Goal: Information Seeking & Learning: Learn about a topic

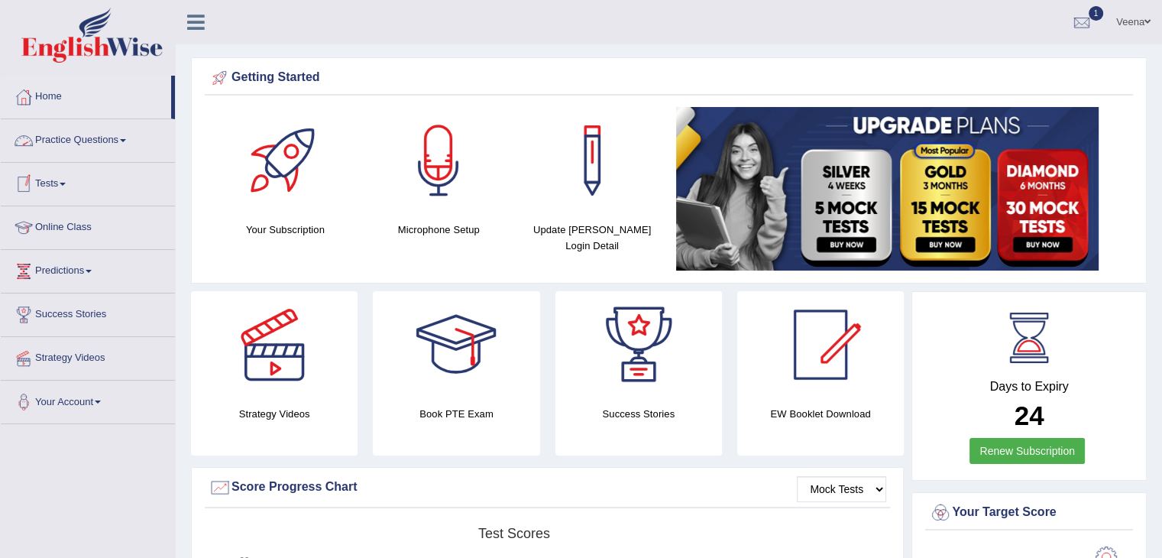
click at [125, 136] on link "Practice Questions" at bounding box center [88, 138] width 174 height 38
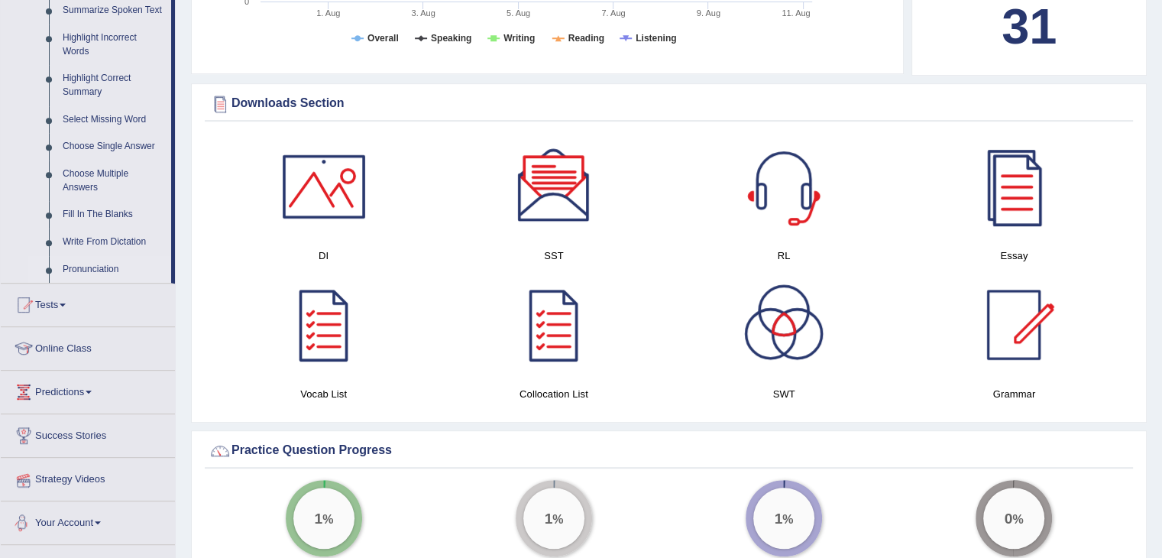
scroll to position [694, 0]
click at [317, 207] on div at bounding box center [323, 187] width 107 height 107
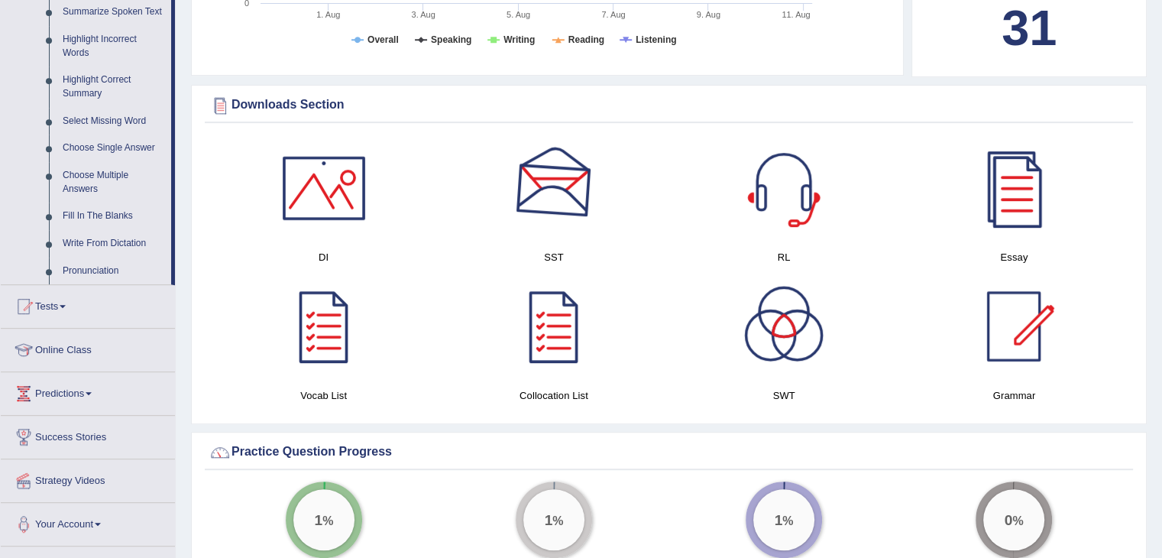
click at [529, 167] on div at bounding box center [553, 187] width 107 height 107
click at [780, 203] on div at bounding box center [783, 187] width 107 height 107
click at [1047, 189] on div at bounding box center [1013, 187] width 107 height 107
click at [555, 322] on div at bounding box center [553, 326] width 107 height 107
click at [320, 316] on div at bounding box center [323, 326] width 107 height 107
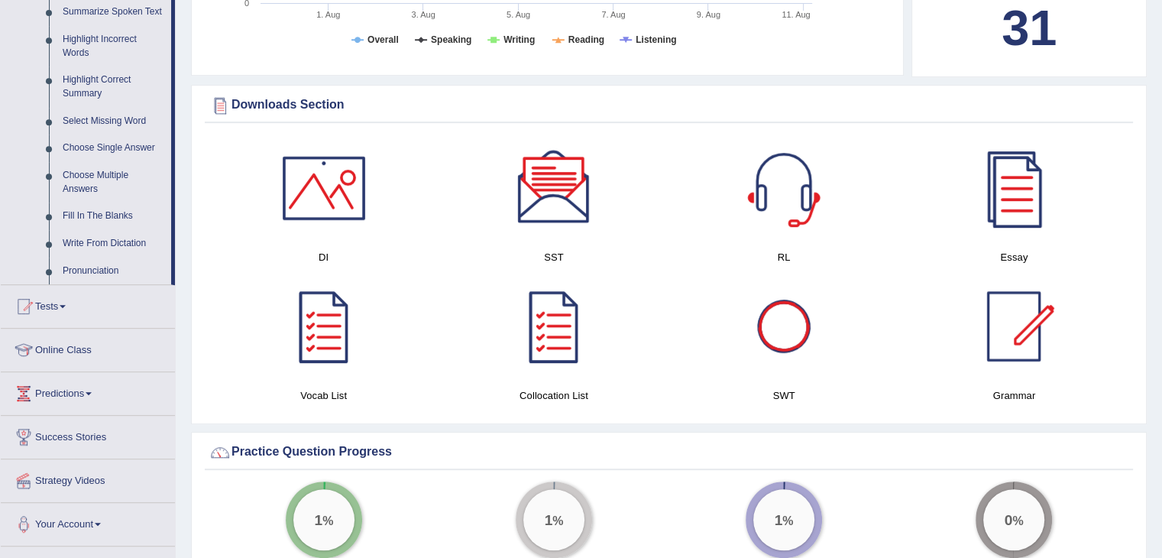
click at [801, 333] on div at bounding box center [783, 326] width 107 height 107
click at [1013, 331] on div at bounding box center [1013, 326] width 107 height 107
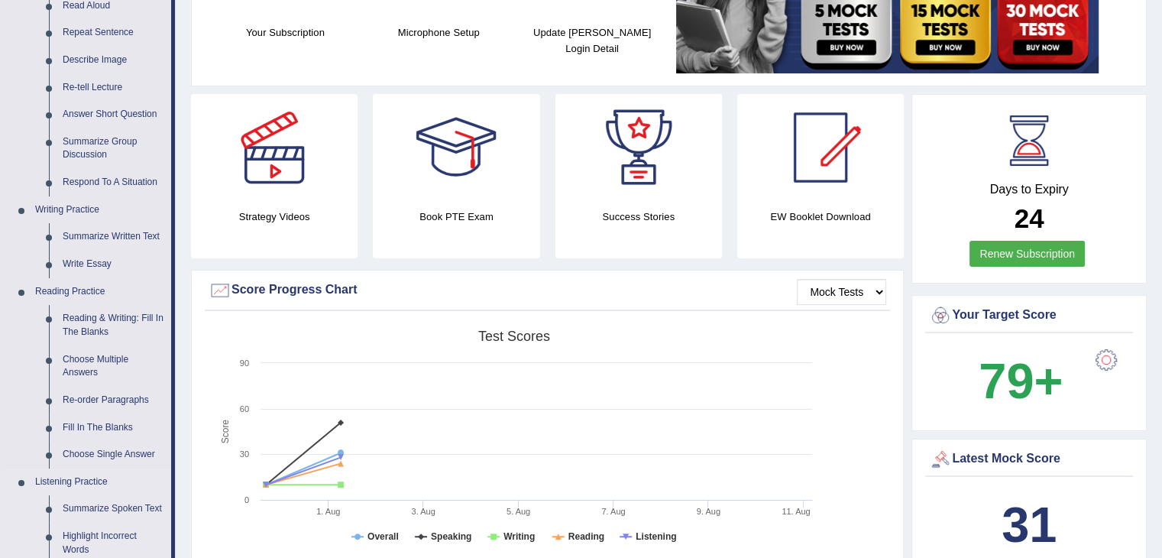
scroll to position [0, 0]
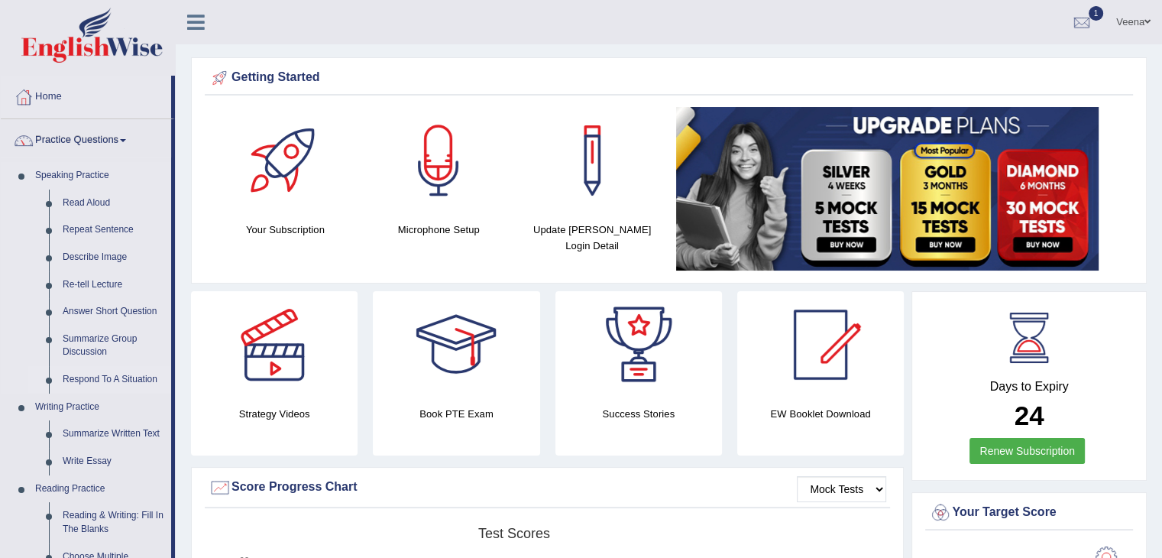
click at [83, 383] on link "Respond To A Situation" at bounding box center [113, 380] width 115 height 28
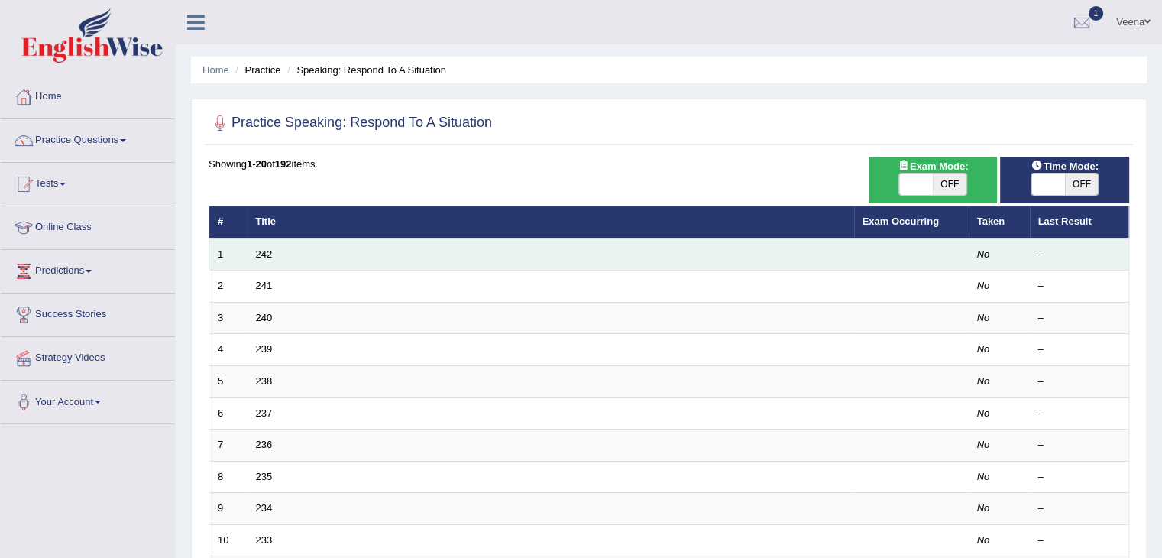
click at [312, 248] on td "242" at bounding box center [551, 254] width 607 height 32
click at [263, 254] on link "242" at bounding box center [264, 253] width 17 height 11
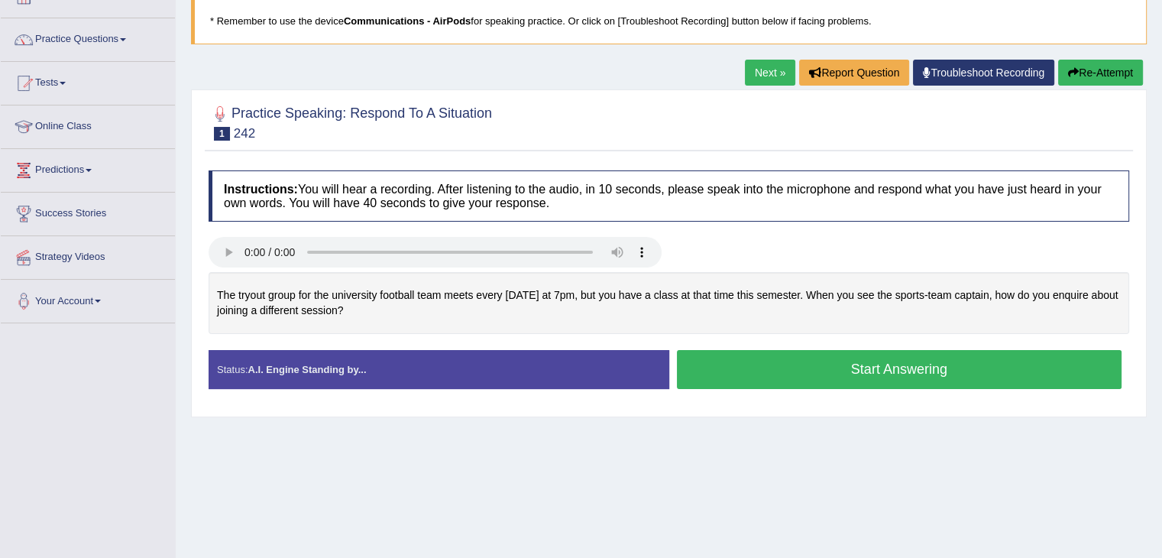
scroll to position [102, 0]
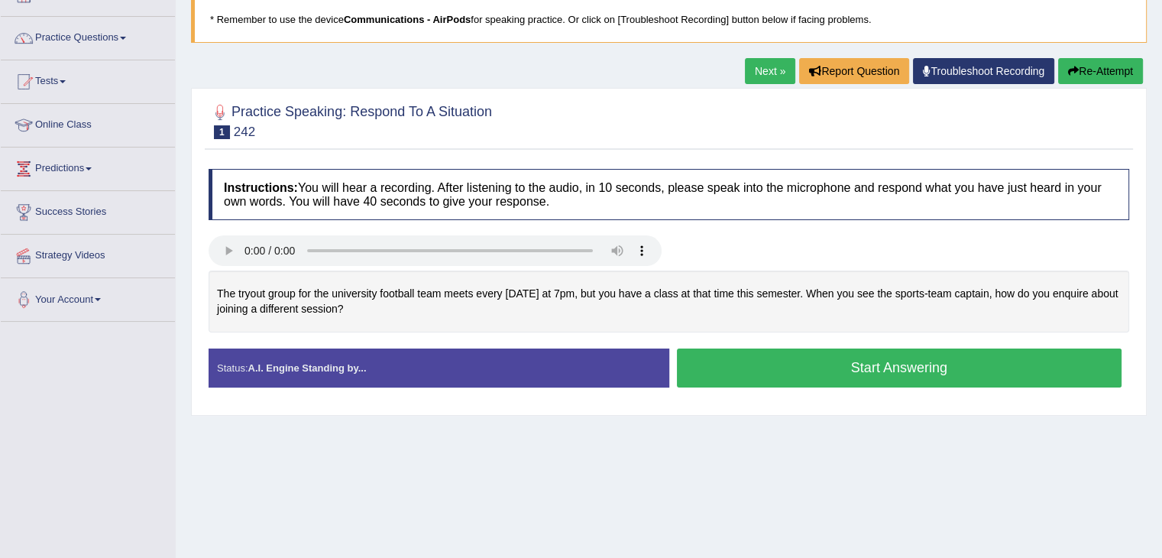
click at [712, 362] on button "Start Answering" at bounding box center [899, 367] width 445 height 39
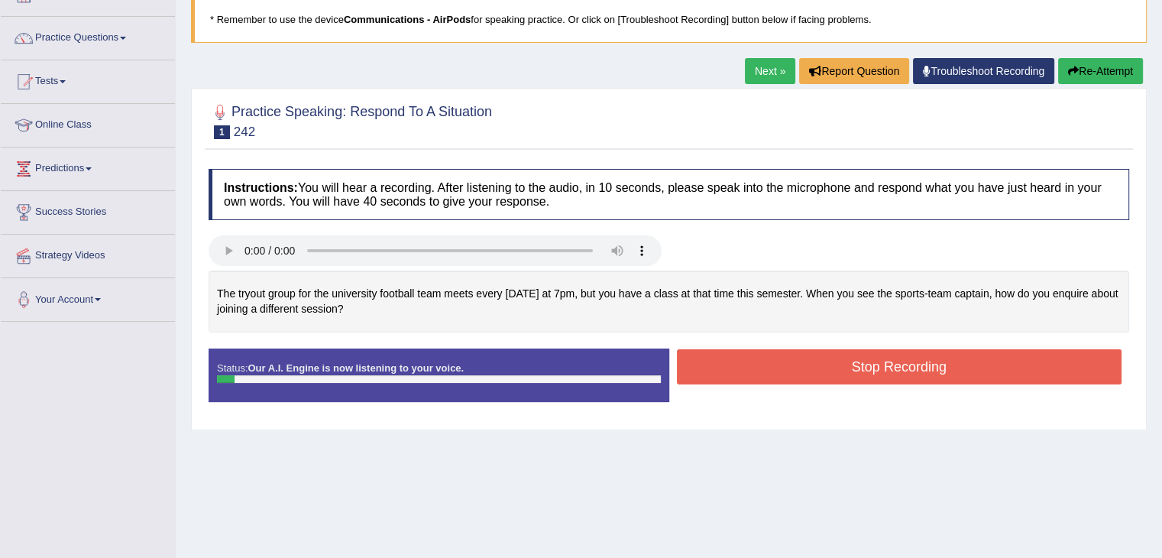
click at [712, 362] on button "Stop Recording" at bounding box center [899, 366] width 445 height 35
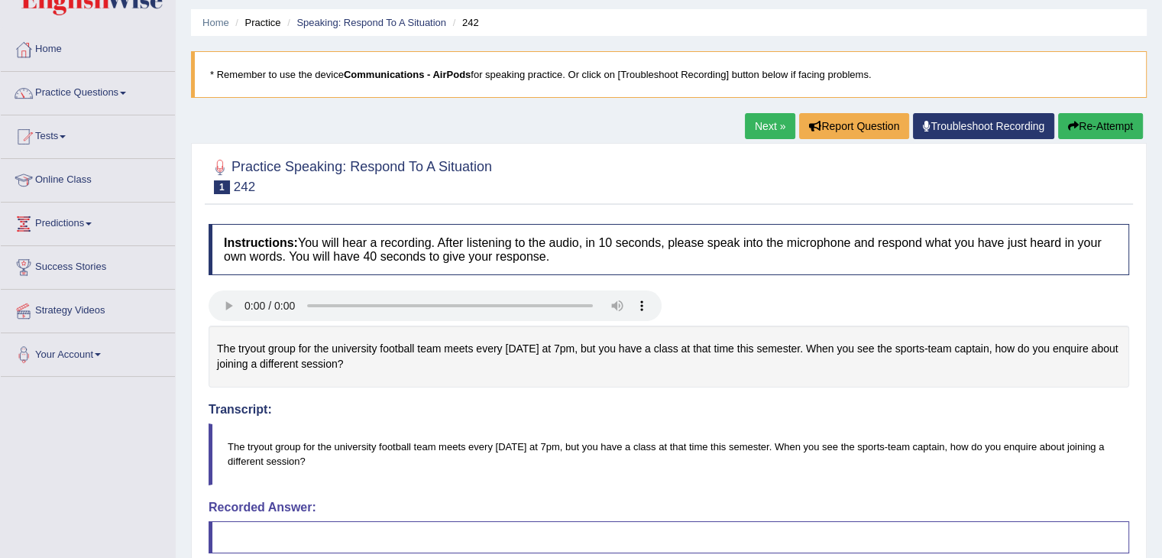
scroll to position [0, 0]
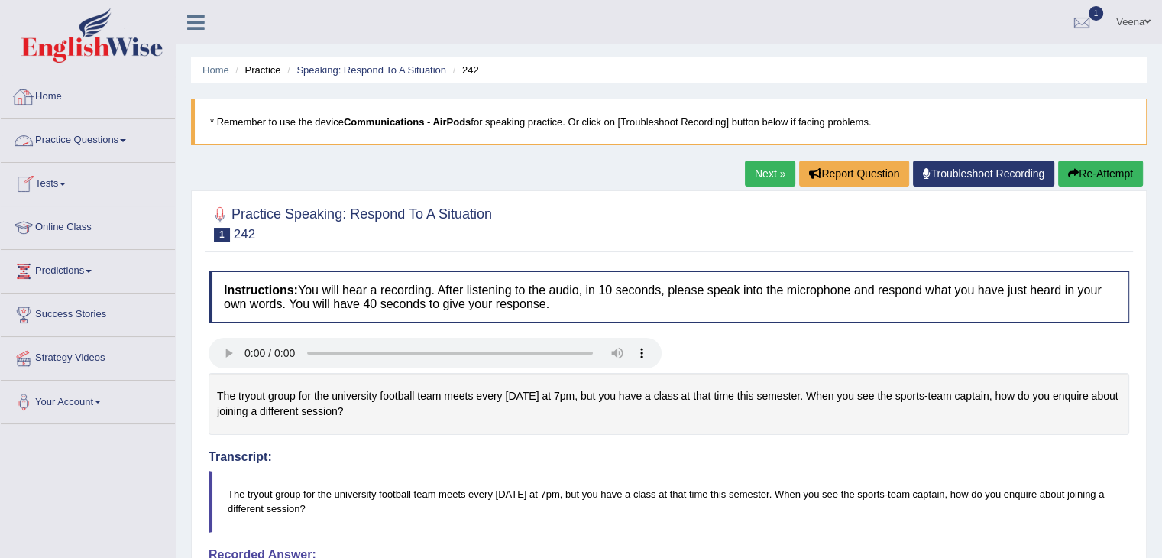
click at [79, 103] on link "Home" at bounding box center [88, 95] width 174 height 38
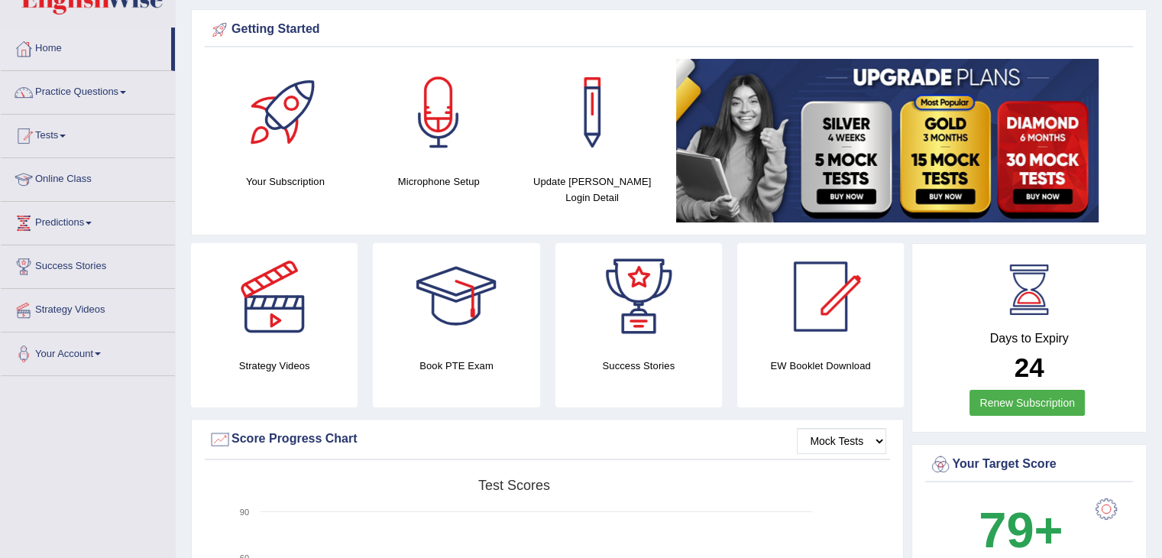
scroll to position [44, 0]
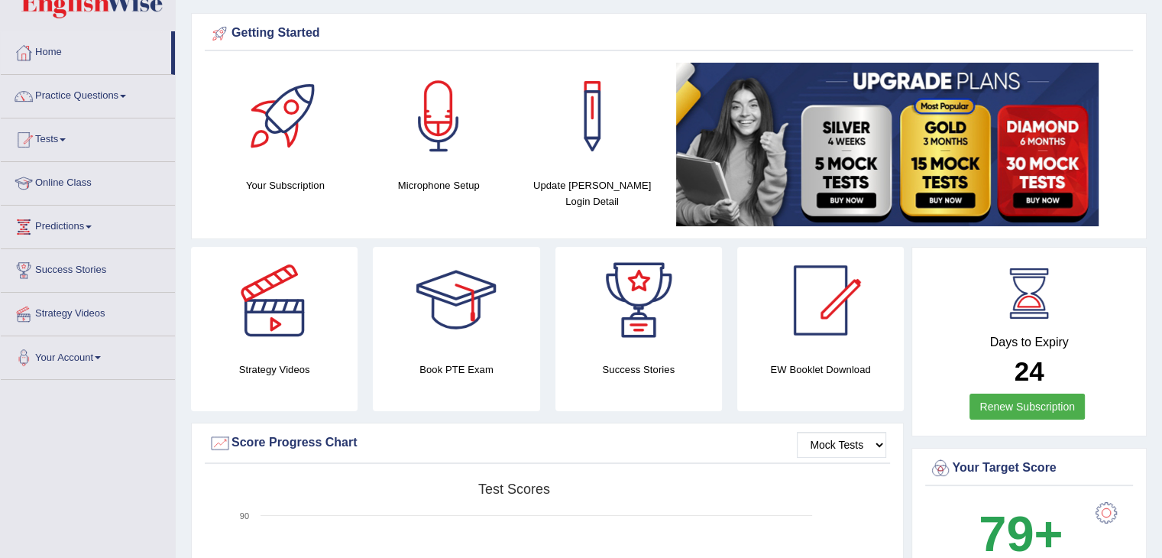
click at [125, 95] on span at bounding box center [123, 96] width 6 height 3
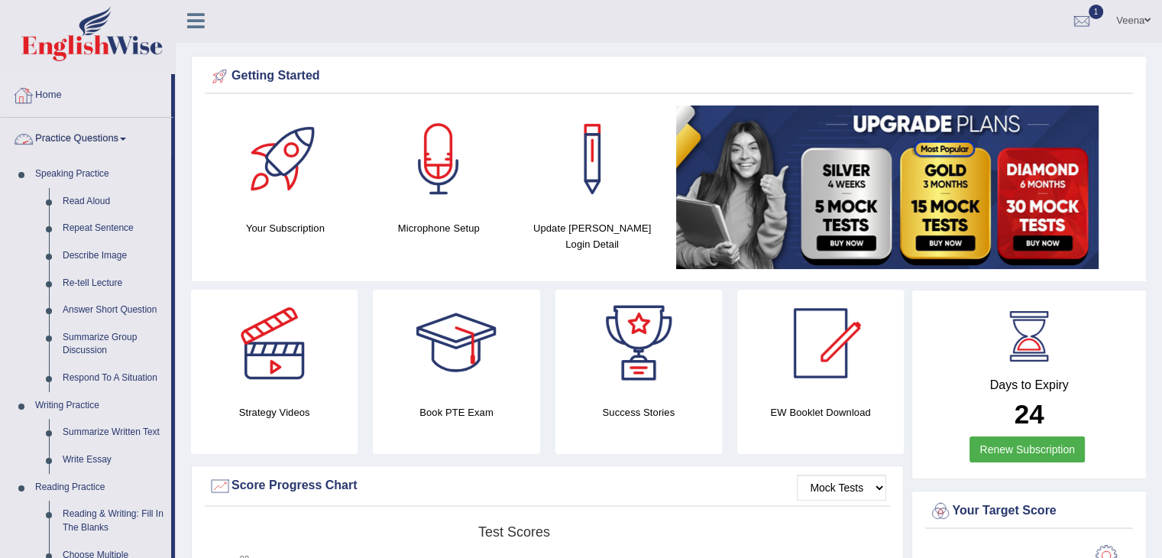
scroll to position [0, 0]
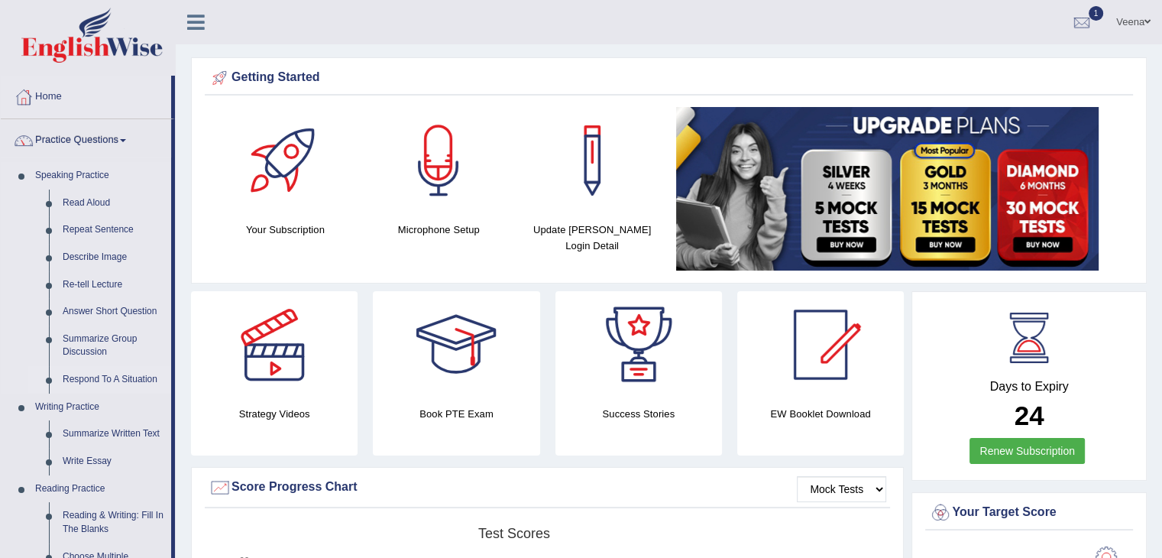
click at [84, 381] on link "Respond To A Situation" at bounding box center [113, 380] width 115 height 28
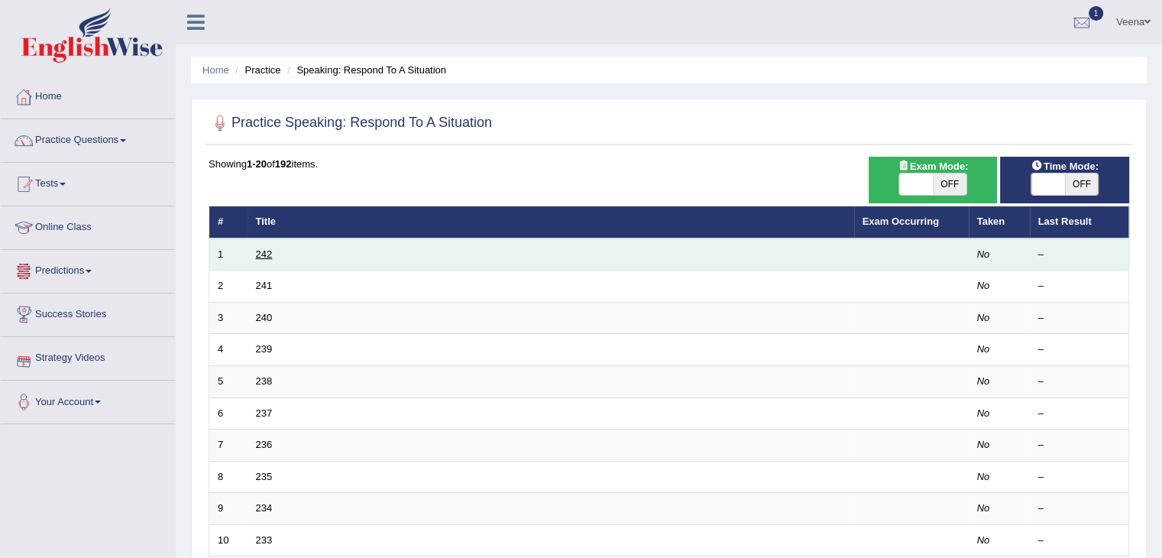
click at [258, 254] on link "242" at bounding box center [264, 253] width 17 height 11
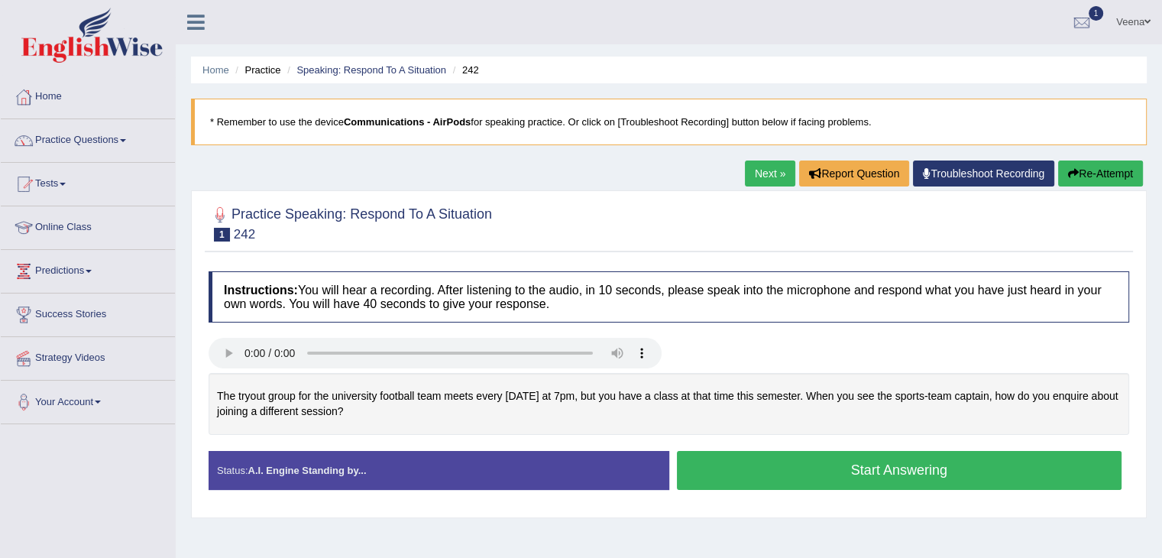
click at [691, 467] on button "Start Answering" at bounding box center [899, 470] width 445 height 39
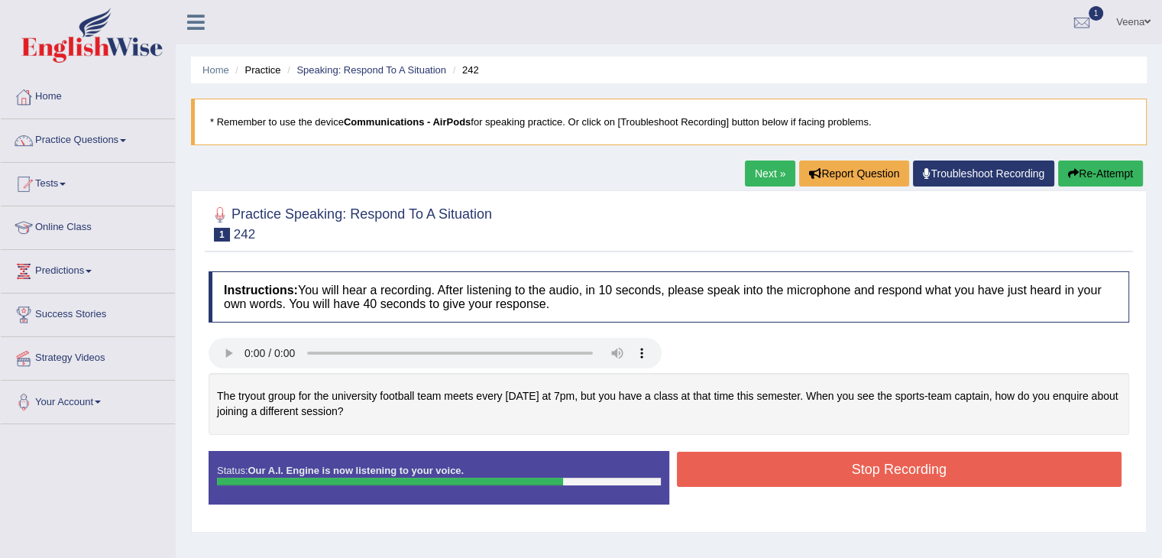
click at [691, 467] on button "Stop Recording" at bounding box center [899, 468] width 445 height 35
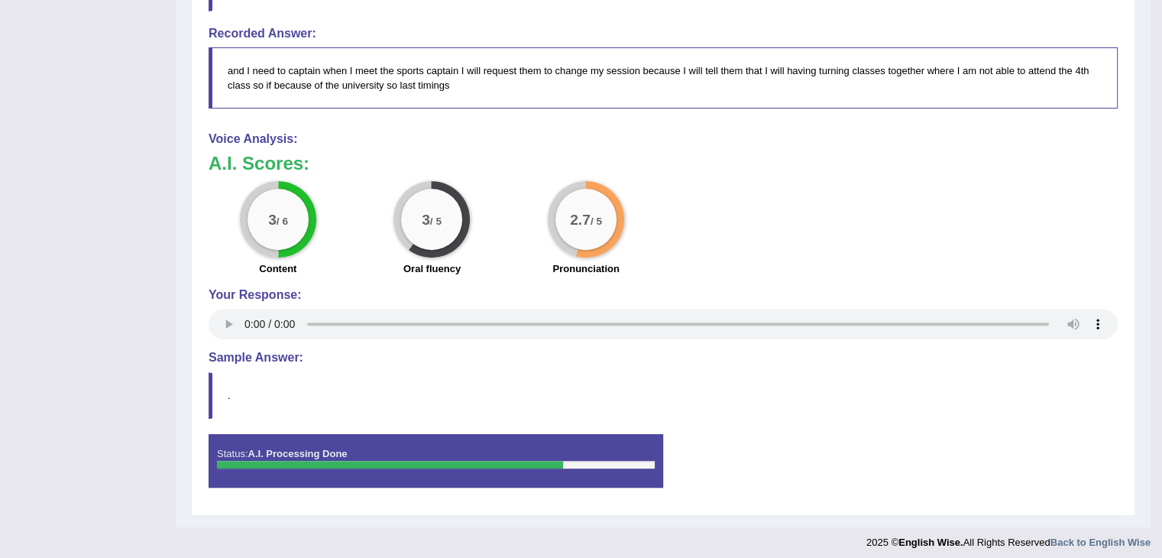
scroll to position [527, 0]
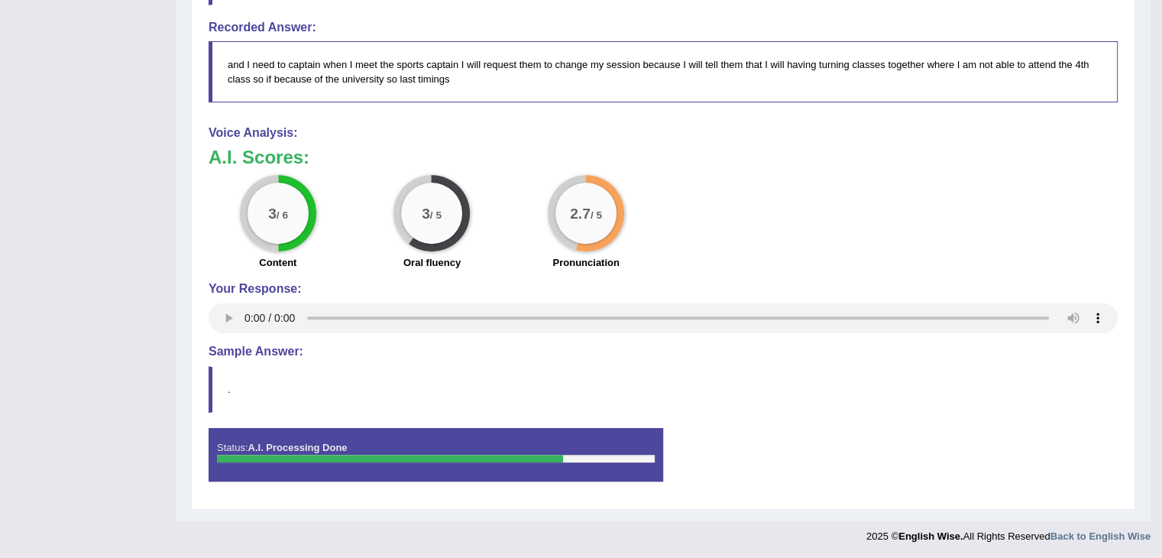
click at [218, 389] on blockquote "." at bounding box center [663, 389] width 909 height 47
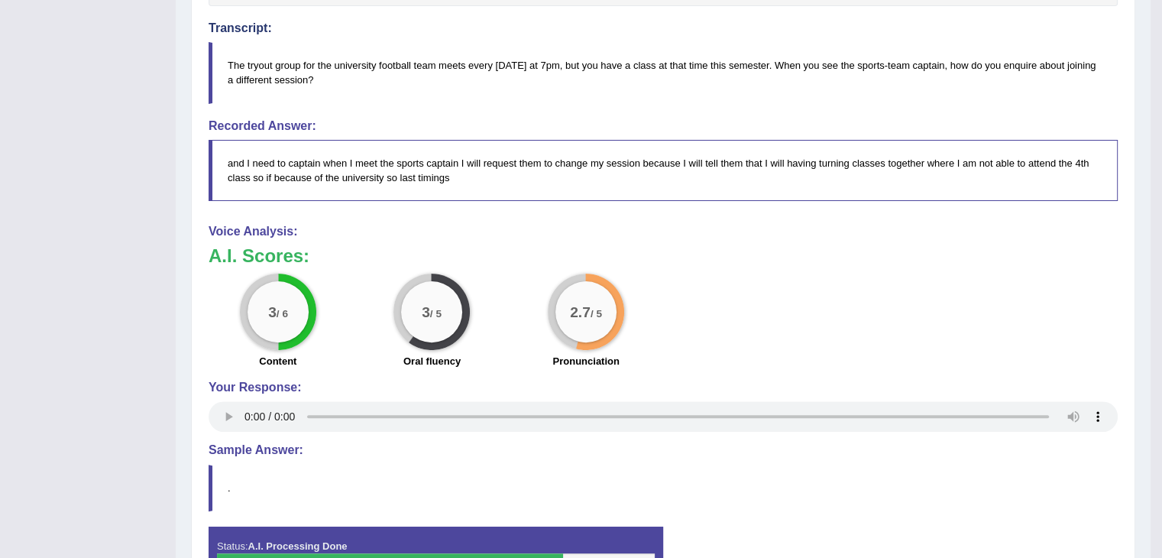
scroll to position [523, 0]
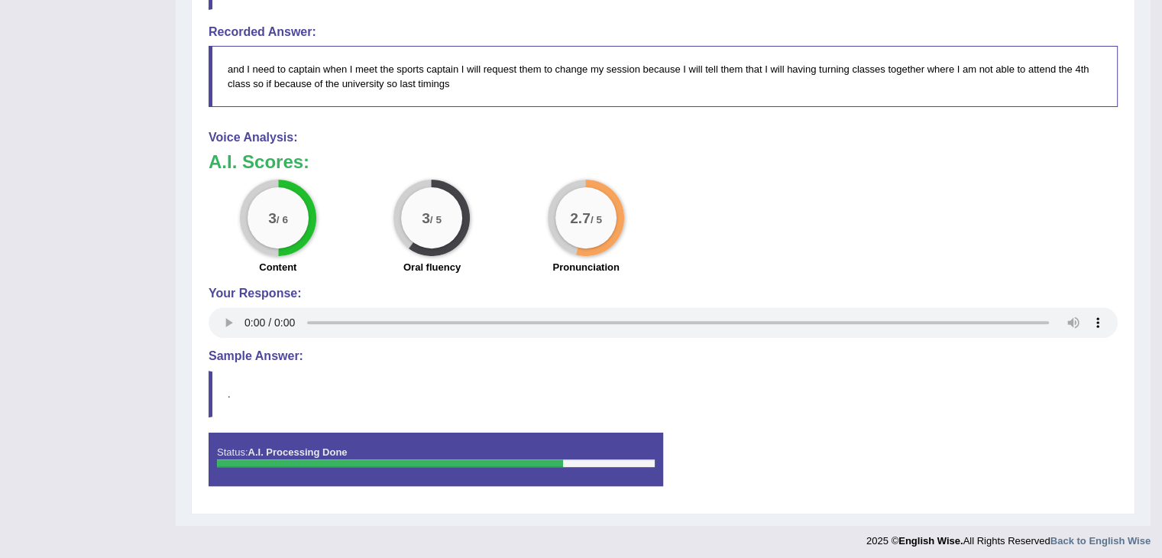
click at [263, 349] on h4 "Sample Answer:" at bounding box center [663, 356] width 909 height 14
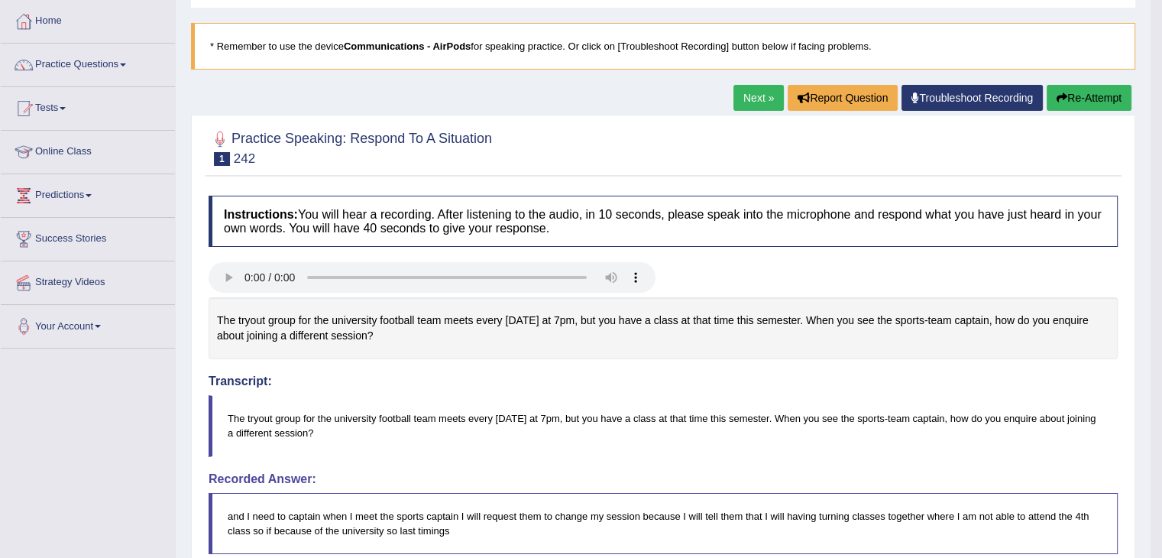
scroll to position [75, 0]
click at [120, 62] on link "Practice Questions" at bounding box center [88, 63] width 174 height 38
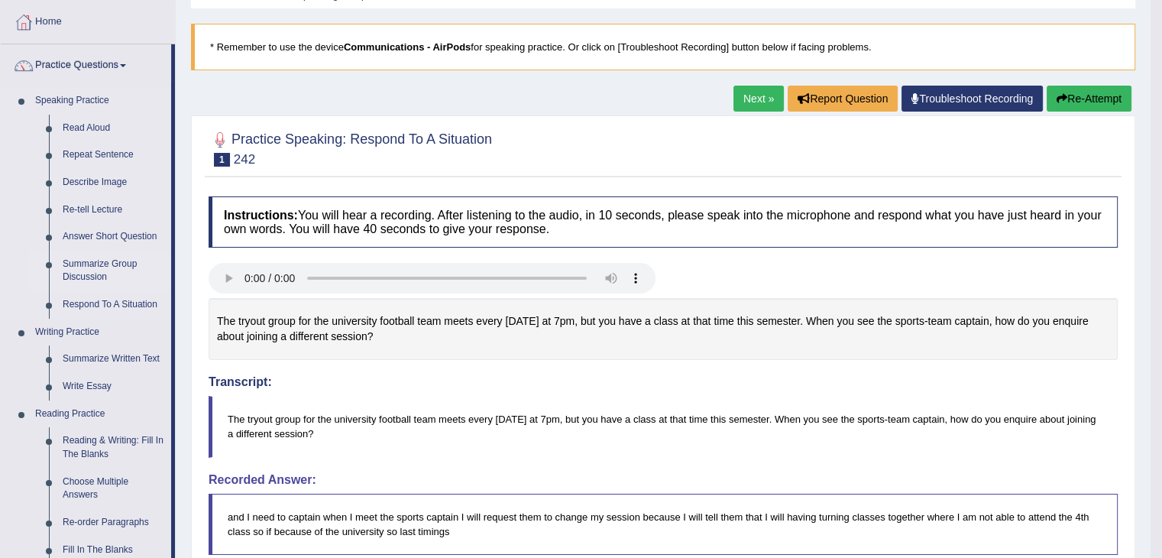
click at [91, 273] on link "Summarize Group Discussion" at bounding box center [113, 271] width 115 height 40
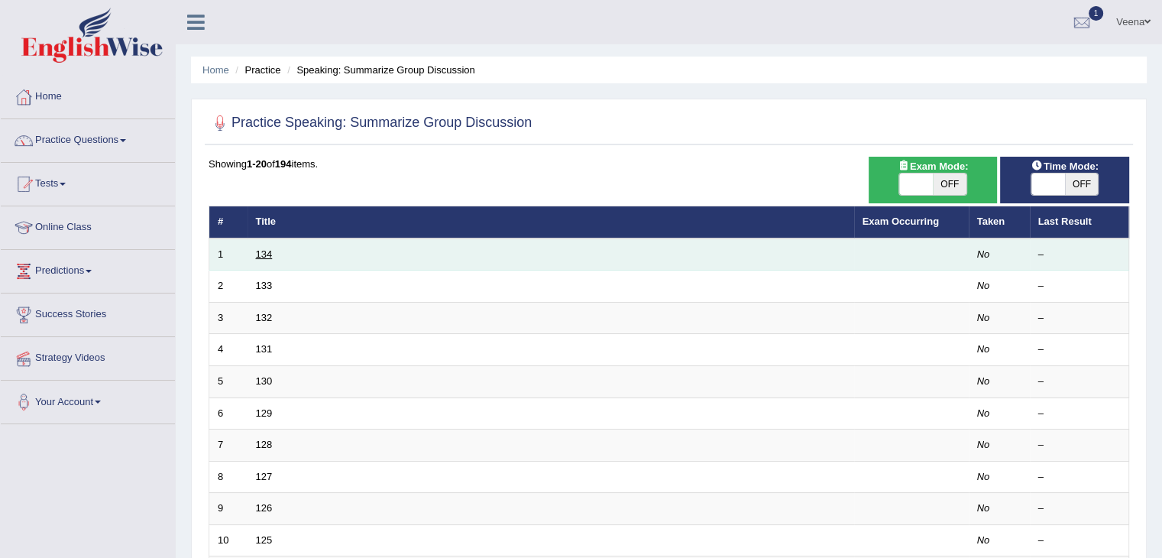
click at [259, 251] on link "134" at bounding box center [264, 253] width 17 height 11
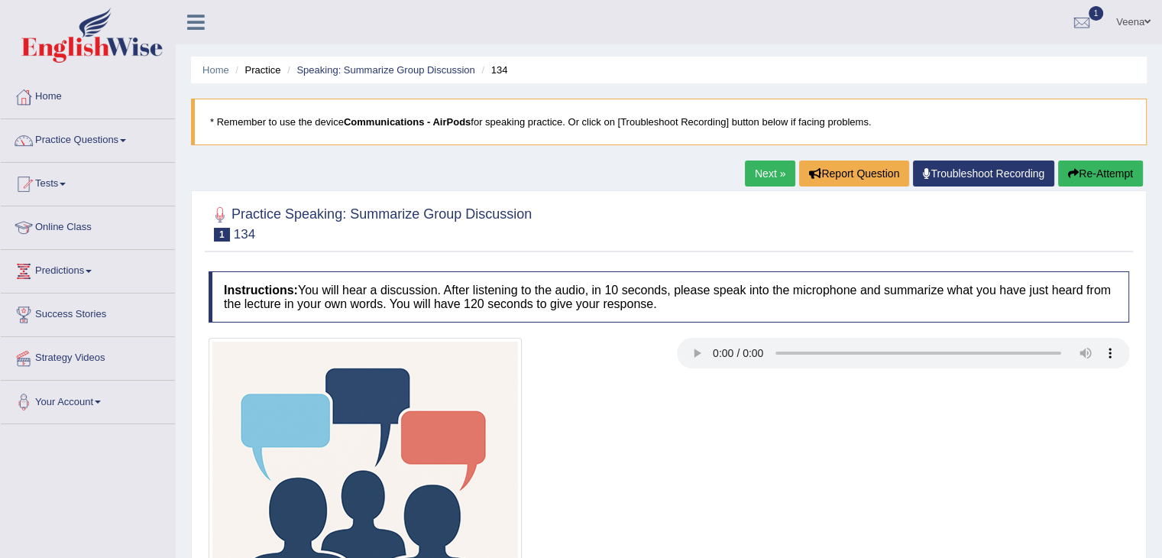
click at [259, 251] on div "Practice Speaking: Summarize Group Discussion 1 134 Instructions: You will hear…" at bounding box center [669, 454] width 956 height 529
click at [131, 138] on link "Practice Questions" at bounding box center [88, 138] width 174 height 38
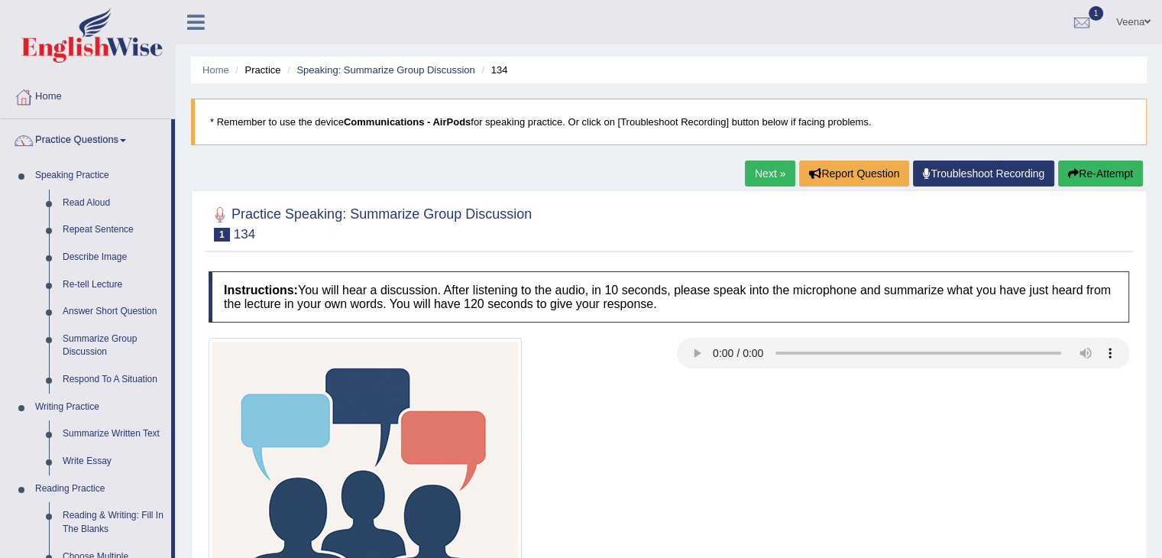
click at [87, 102] on link "Home" at bounding box center [88, 95] width 174 height 38
